Goal: Information Seeking & Learning: Check status

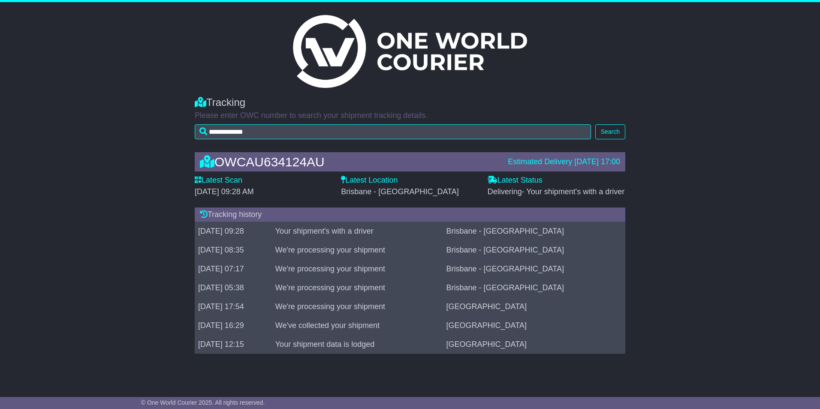
click at [272, 241] on td "[DATE] 09:28" at bounding box center [233, 231] width 77 height 19
drag, startPoint x: 220, startPoint y: 236, endPoint x: 284, endPoint y: 251, distance: 66.1
click at [284, 251] on tbody "18 Aug 2025 09:28 Your shipment's with a driver Brisbane - Redbank 18 Aug 2025 …" at bounding box center [410, 288] width 431 height 132
drag, startPoint x: 284, startPoint y: 251, endPoint x: 322, endPoint y: 151, distance: 107.5
click at [322, 151] on div "OWCAU634124AU Estimated Delivery 18 Aug 2025 17:00 Latest Scan 18 August 2025 -…" at bounding box center [409, 255] width 439 height 223
